Goal: Task Accomplishment & Management: Manage account settings

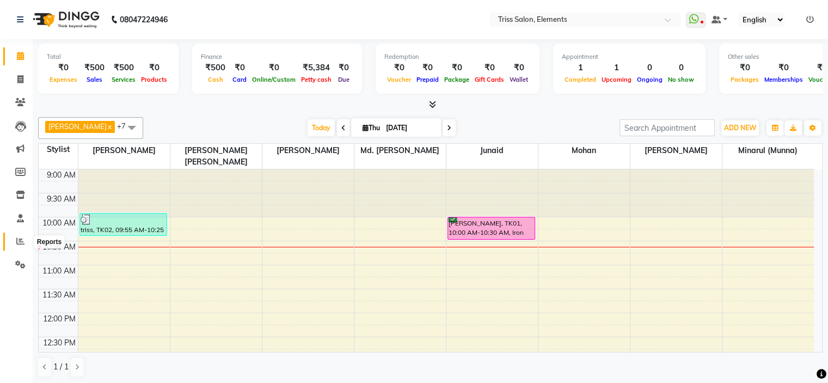
click at [13, 243] on span at bounding box center [20, 241] width 19 height 13
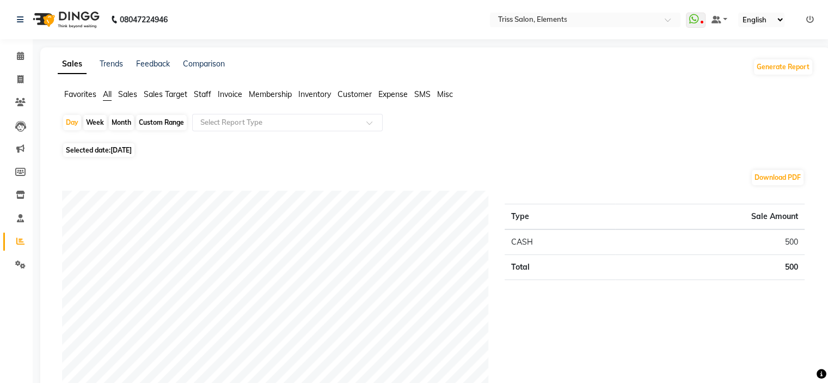
click at [131, 95] on span "Sales" at bounding box center [127, 94] width 19 height 10
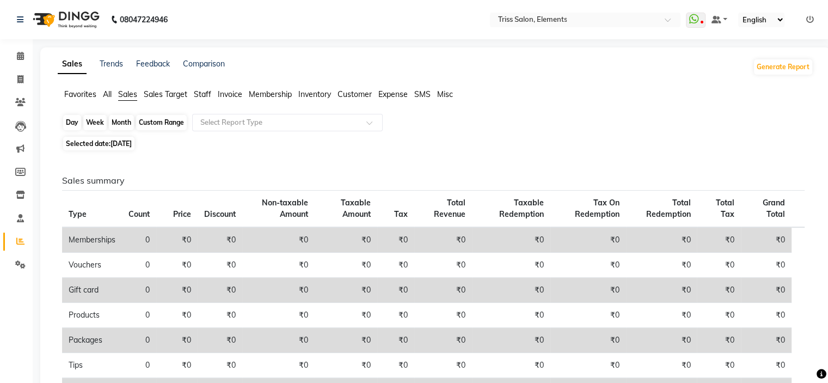
click at [67, 121] on div "Day" at bounding box center [72, 122] width 18 height 15
select select "9"
select select "2025"
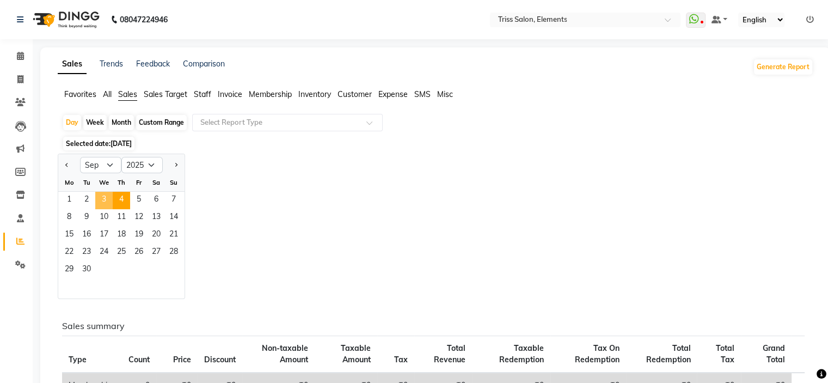
click at [101, 194] on span "3" at bounding box center [103, 200] width 17 height 17
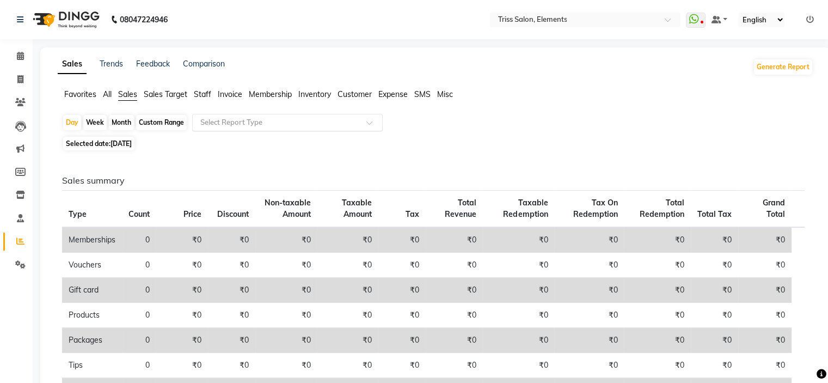
click at [371, 119] on div at bounding box center [287, 122] width 189 height 11
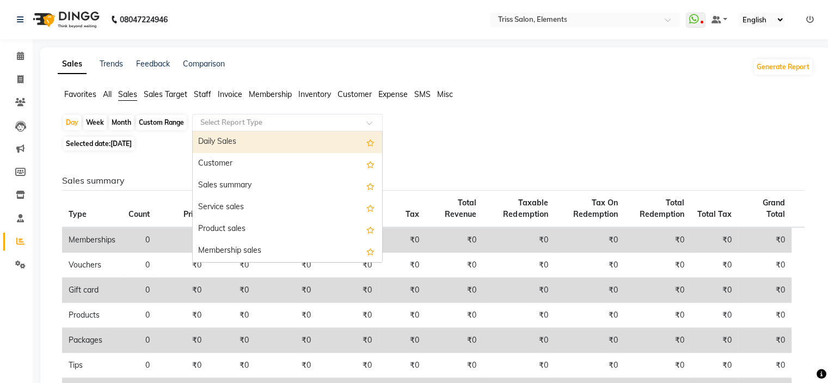
click at [366, 138] on span "Options list" at bounding box center [370, 142] width 8 height 13
click at [336, 142] on div "Daily Sales" at bounding box center [287, 142] width 189 height 22
select select "full_report"
select select "csv"
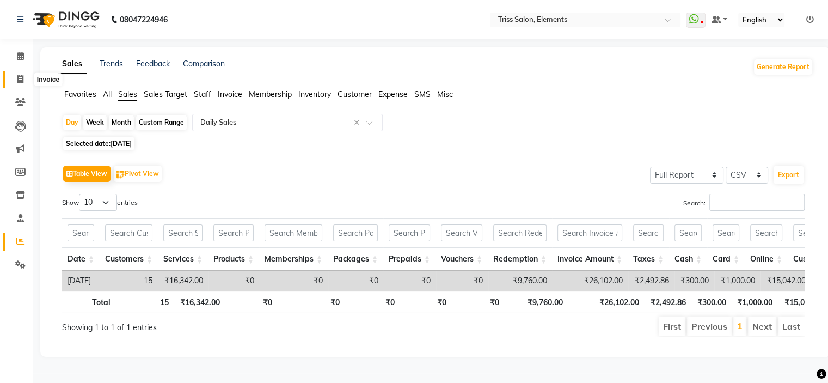
click at [25, 84] on span at bounding box center [20, 79] width 19 height 13
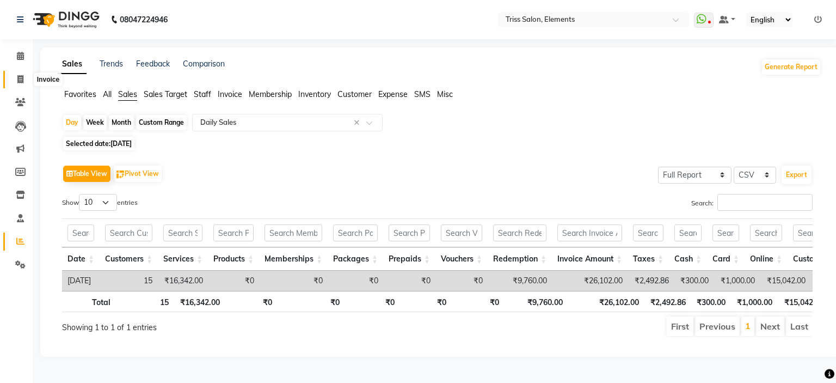
select select "service"
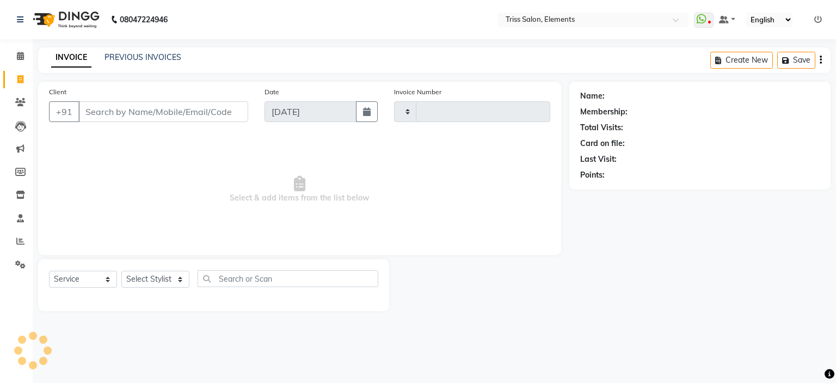
type input "2095"
select select "4303"
click at [146, 48] on div "INVOICE PREVIOUS INVOICES Create New Save" at bounding box center [434, 60] width 792 height 26
click at [159, 58] on link "PREVIOUS INVOICES" at bounding box center [142, 57] width 77 height 10
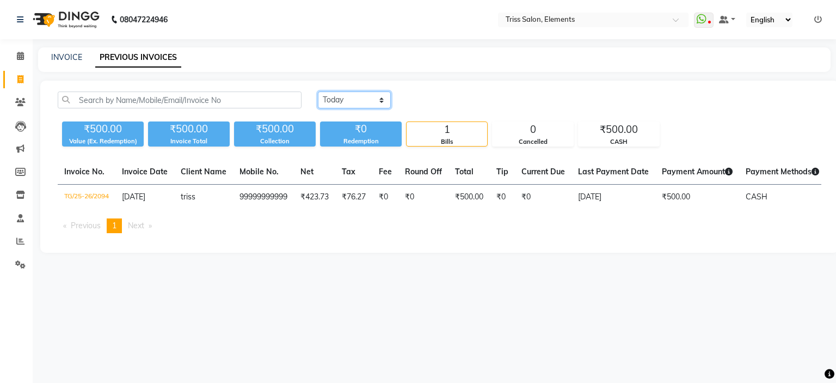
click at [374, 97] on select "[DATE] [DATE] Custom Range" at bounding box center [354, 99] width 73 height 17
select select "[DATE]"
click at [318, 91] on select "[DATE] [DATE] Custom Range" at bounding box center [354, 99] width 73 height 17
